Goal: Transaction & Acquisition: Purchase product/service

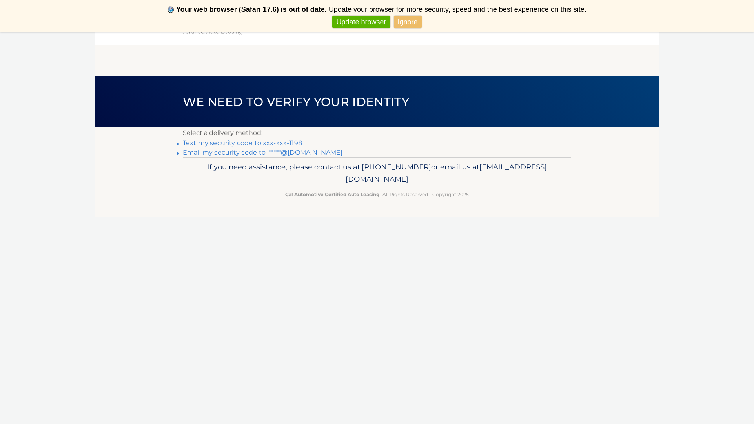
click at [371, 20] on link "Update browser" at bounding box center [361, 22] width 58 height 13
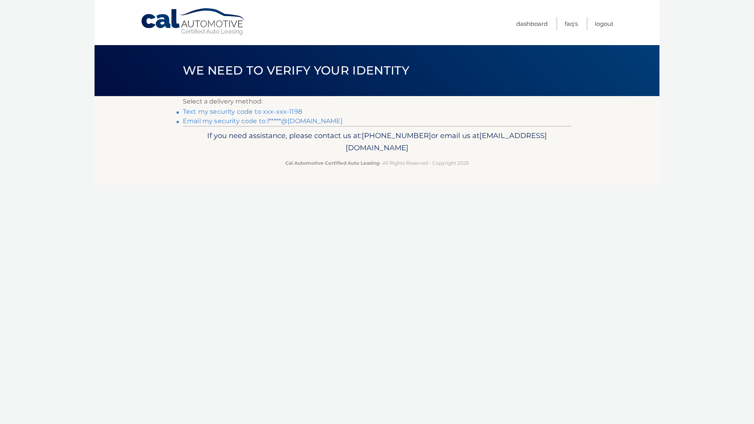
click at [280, 112] on link "Text my security code to xxx-xxx-1198" at bounding box center [242, 111] width 119 height 7
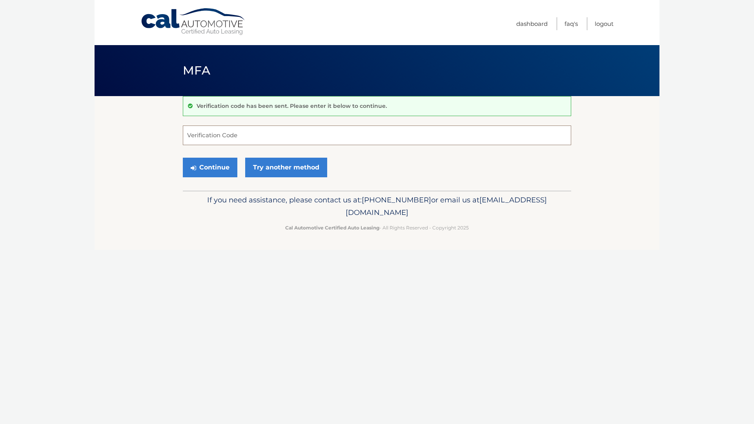
click at [268, 136] on input "Verification Code" at bounding box center [377, 136] width 388 height 20
type input "113155"
click at [225, 169] on button "Continue" at bounding box center [210, 168] width 55 height 20
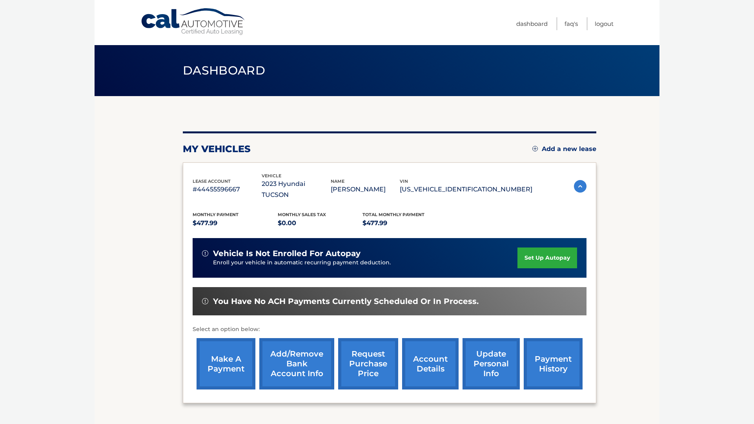
click at [232, 349] on link "make a payment" at bounding box center [226, 363] width 59 height 51
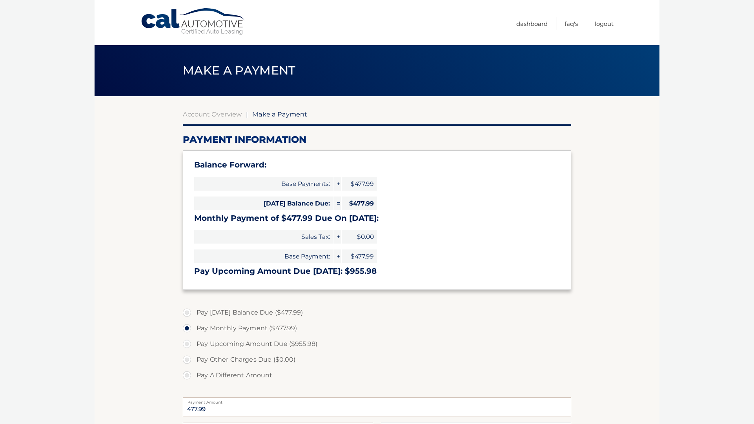
select select "OTJmNjMyODEtOThiNS00YWY4LThmYTAtNzlmNjJmOTgwZGYy"
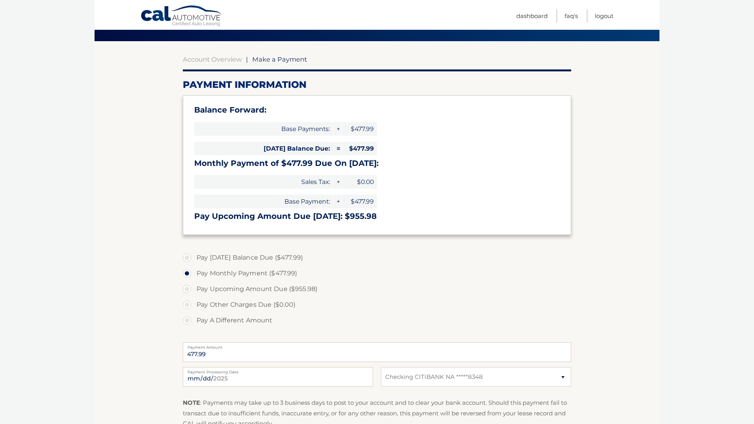
scroll to position [113, 0]
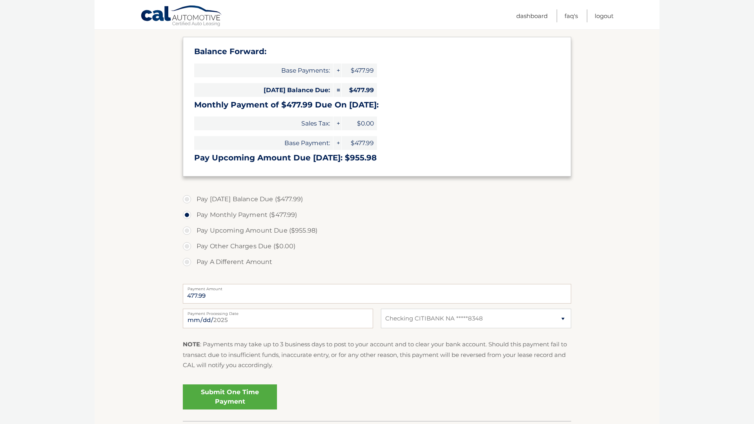
click at [214, 396] on link "Submit One Time Payment" at bounding box center [230, 396] width 94 height 25
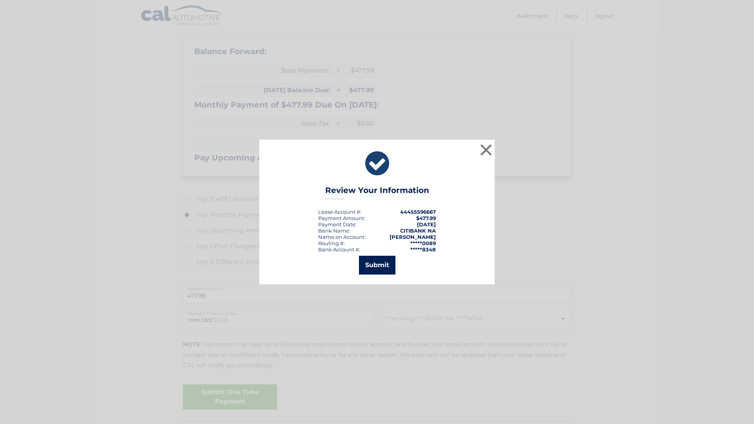
click at [373, 269] on button "Submit" at bounding box center [377, 265] width 36 height 19
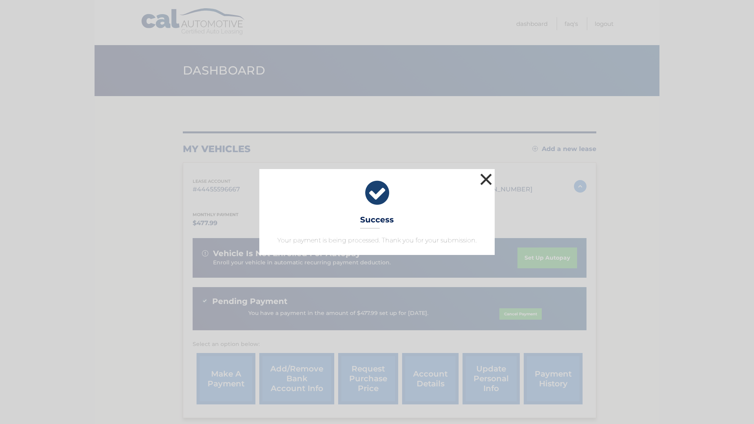
click at [487, 179] on button "×" at bounding box center [486, 179] width 16 height 16
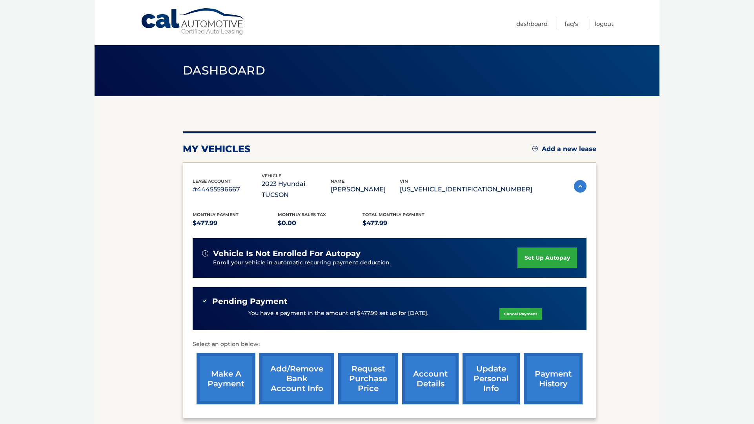
click at [552, 365] on link "payment history" at bounding box center [553, 378] width 59 height 51
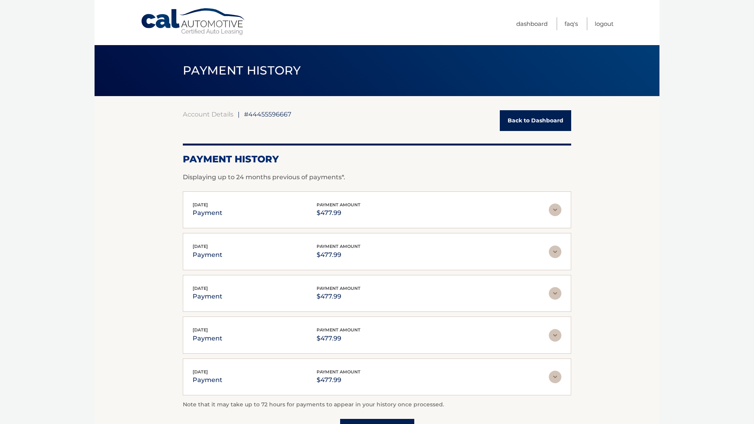
click at [521, 123] on link "Back to Dashboard" at bounding box center [535, 120] width 71 height 21
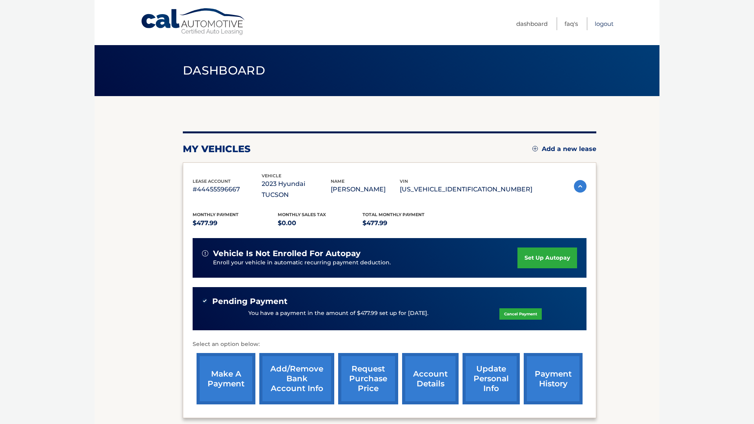
click at [608, 24] on link "Logout" at bounding box center [604, 23] width 19 height 13
